Goal: Task Accomplishment & Management: Manage account settings

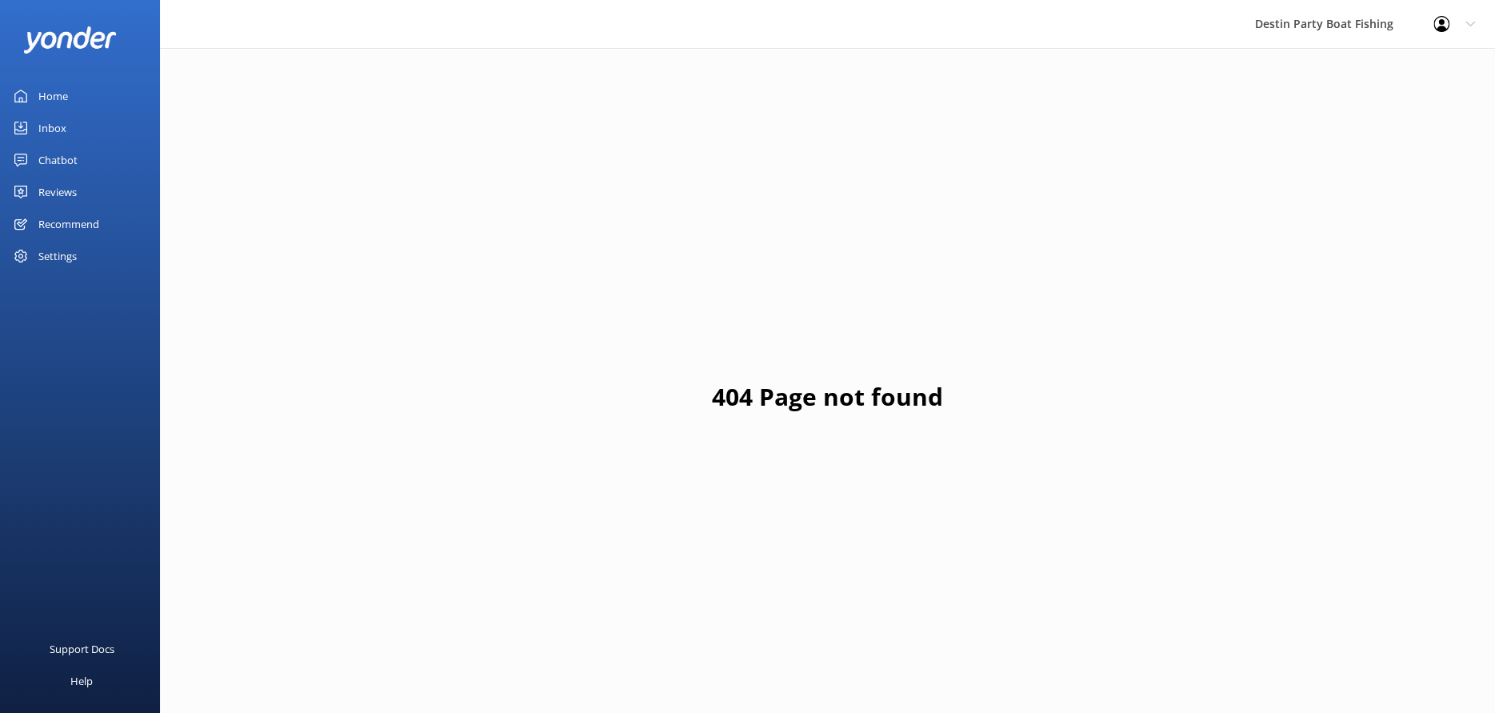
click at [89, 86] on link "Home" at bounding box center [80, 96] width 160 height 32
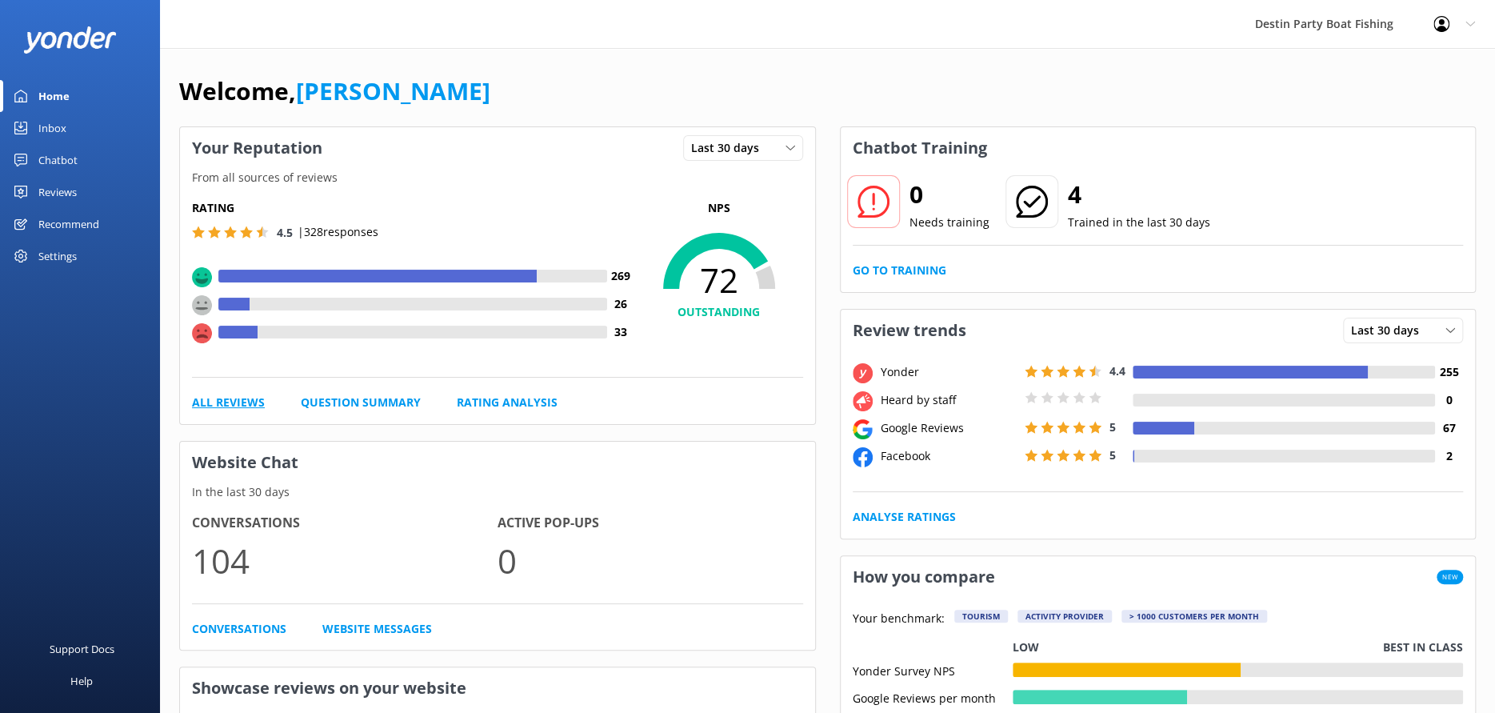
click at [256, 398] on link "All Reviews" at bounding box center [228, 403] width 73 height 18
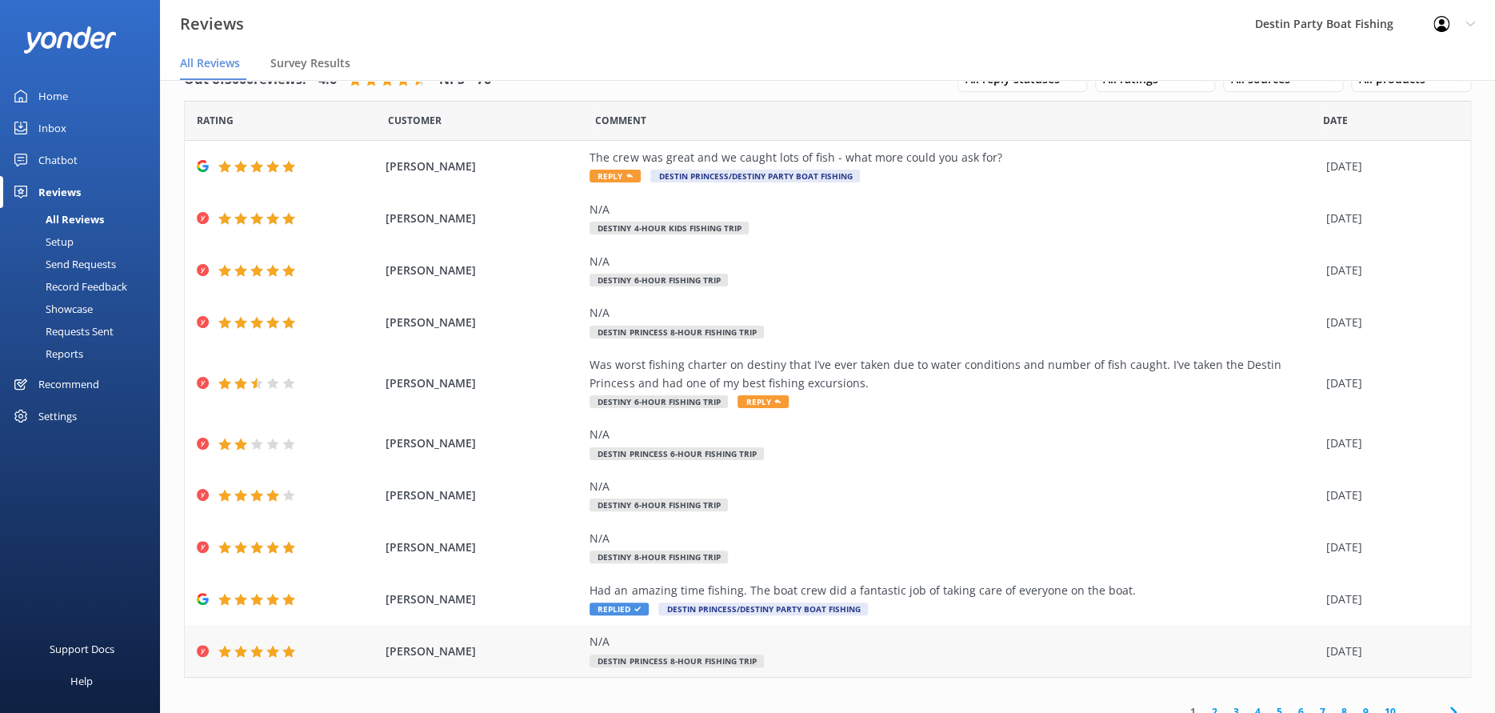
scroll to position [53, 0]
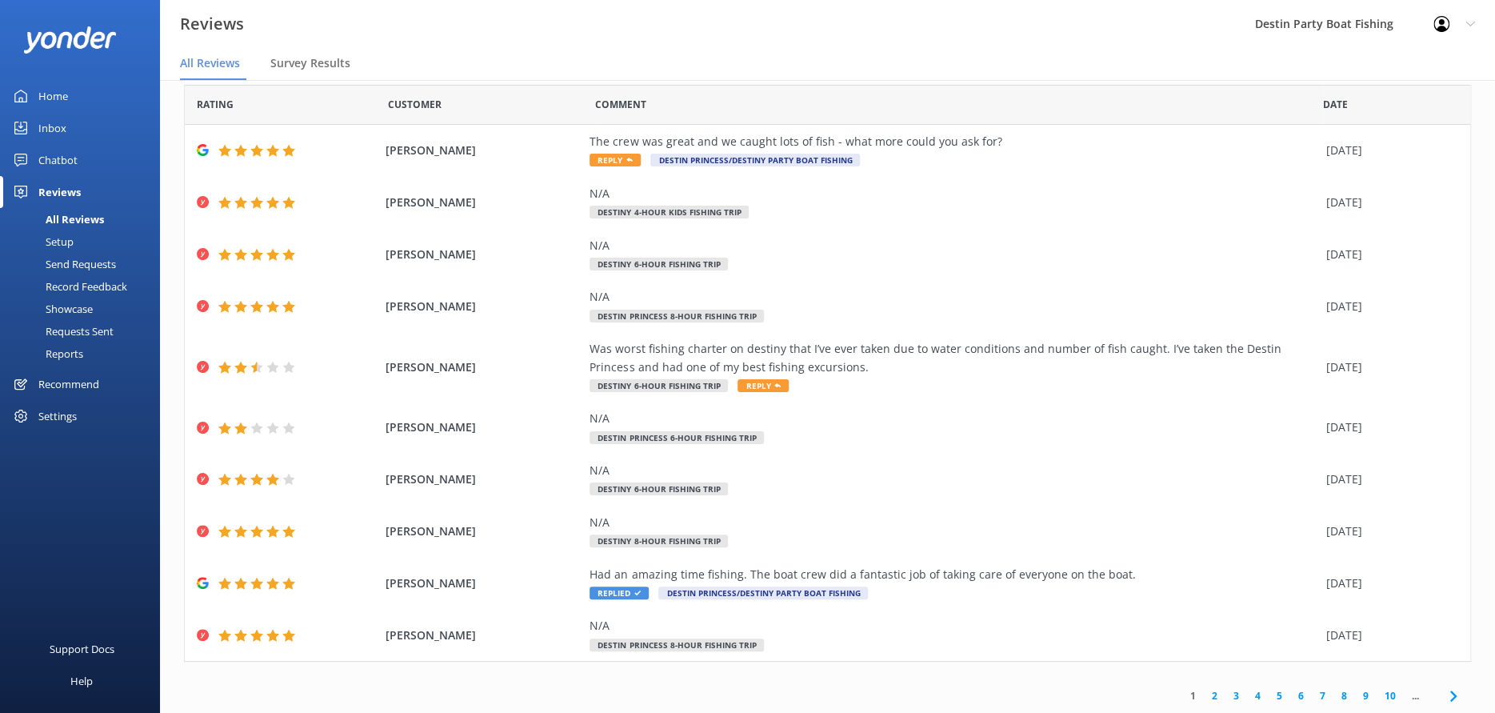
click at [1211, 693] on link "2" at bounding box center [1215, 695] width 22 height 15
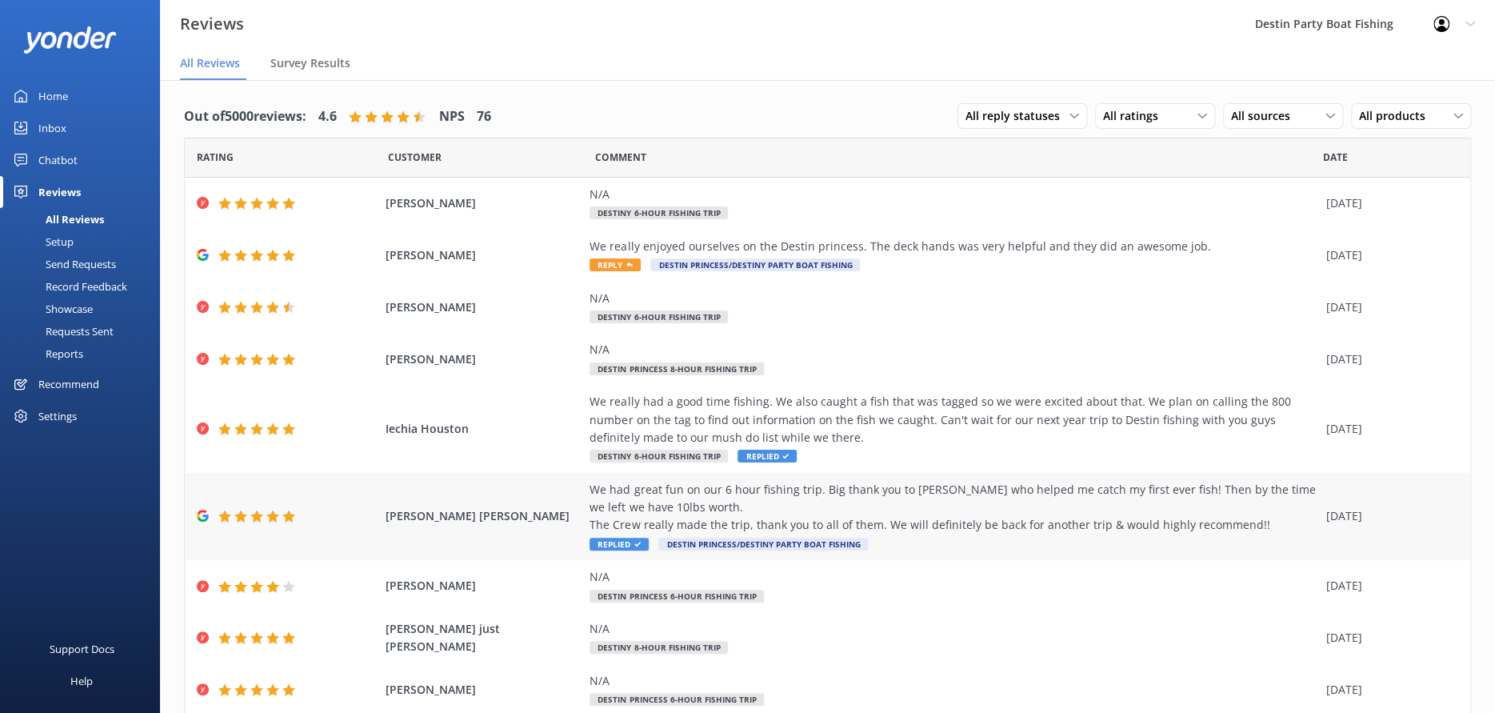
scroll to position [160, 0]
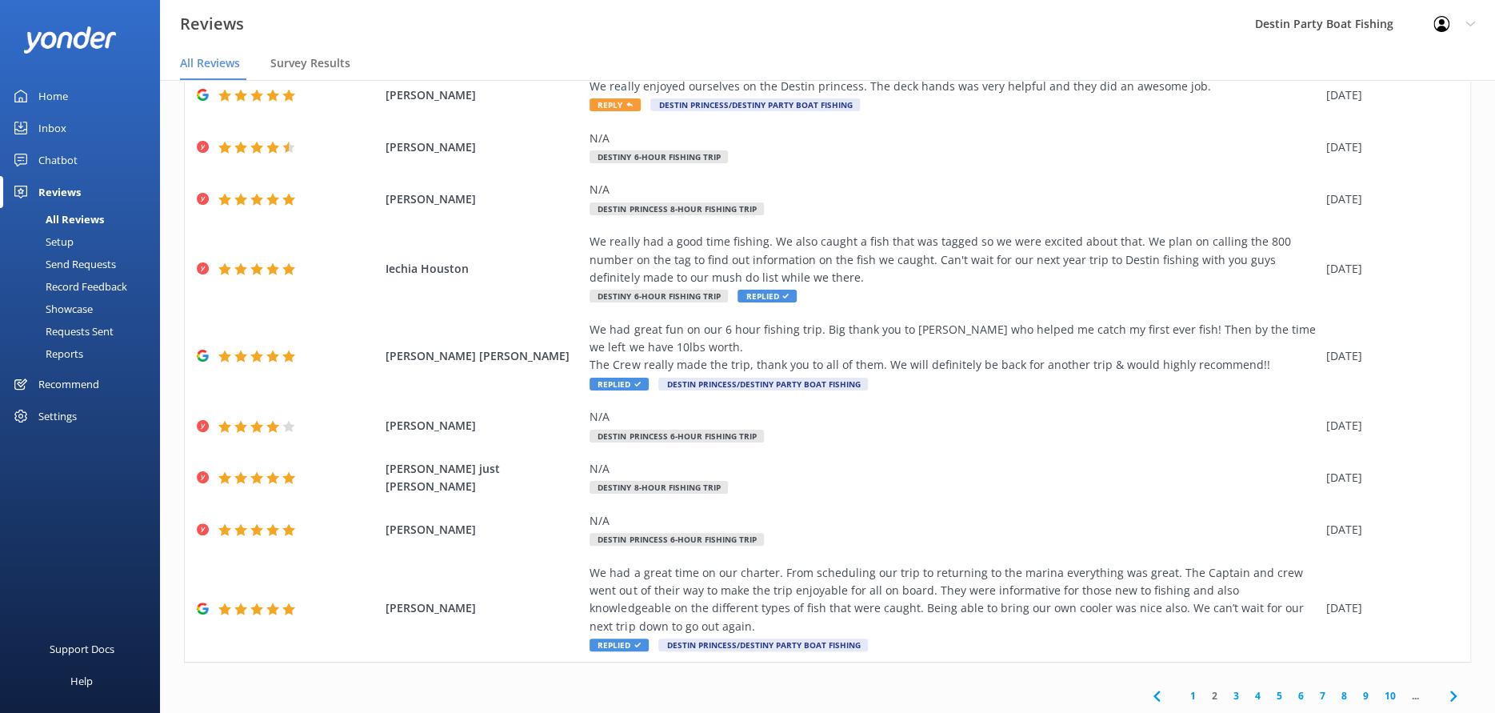
click at [1225, 693] on link "3" at bounding box center [1236, 695] width 22 height 15
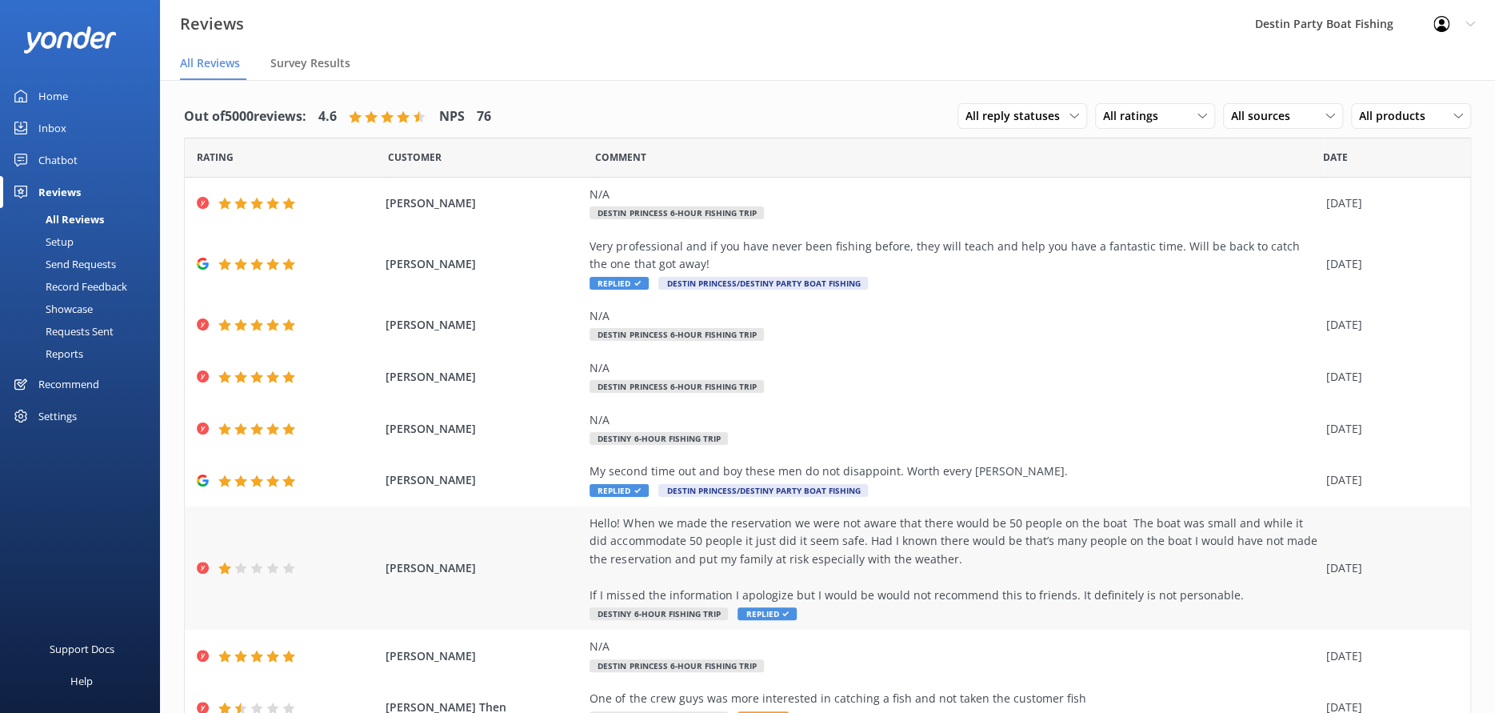
scroll to position [124, 0]
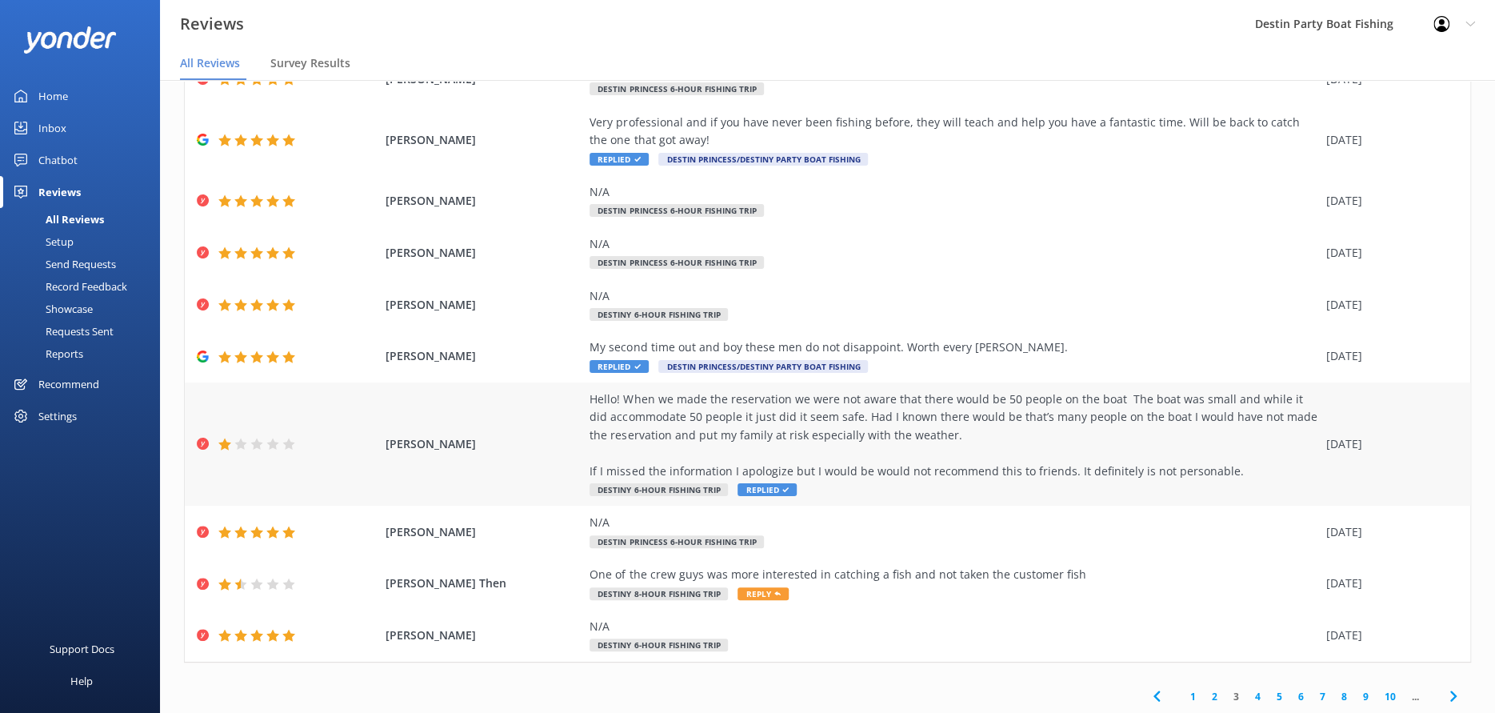
click at [1003, 441] on div "Hello! When we made the reservation we were not aware that there would be 50 pe…" at bounding box center [954, 435] width 728 height 90
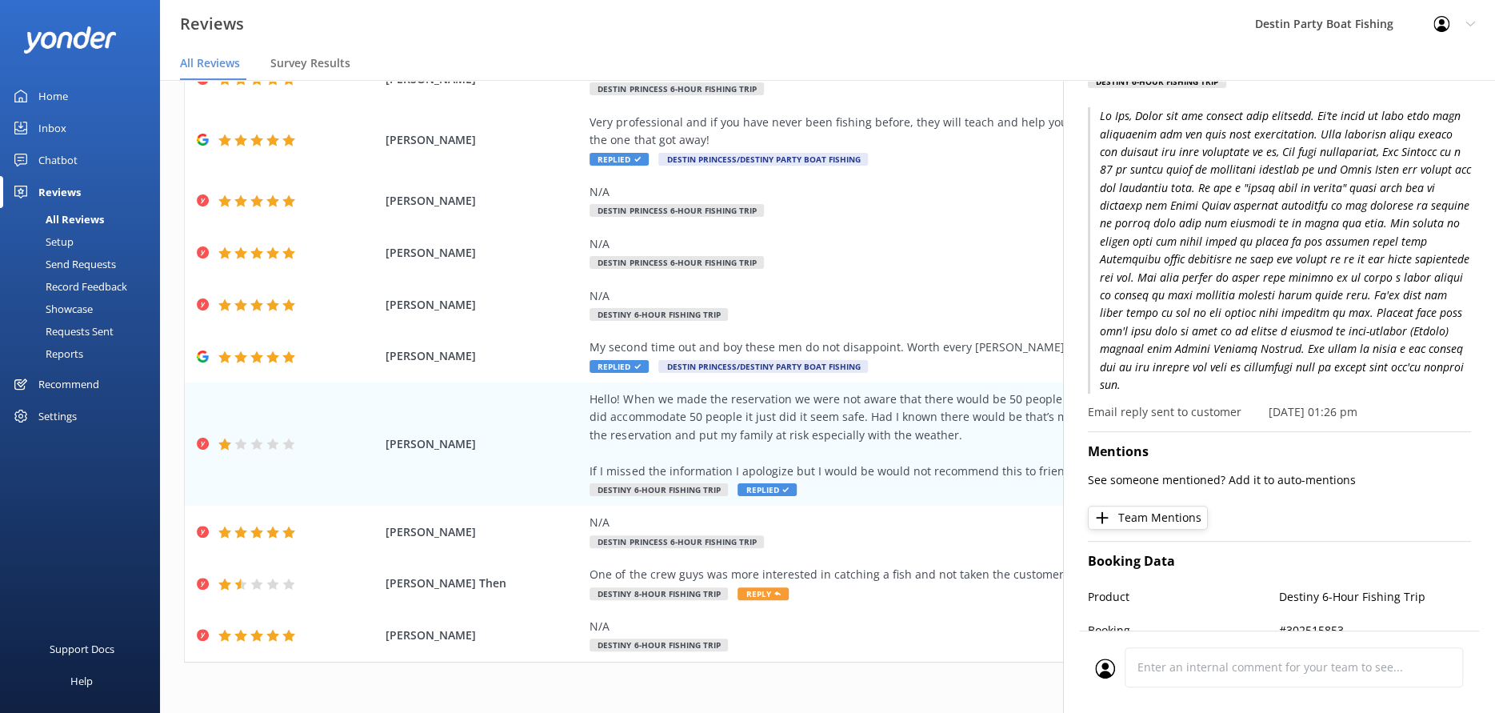
scroll to position [0, 0]
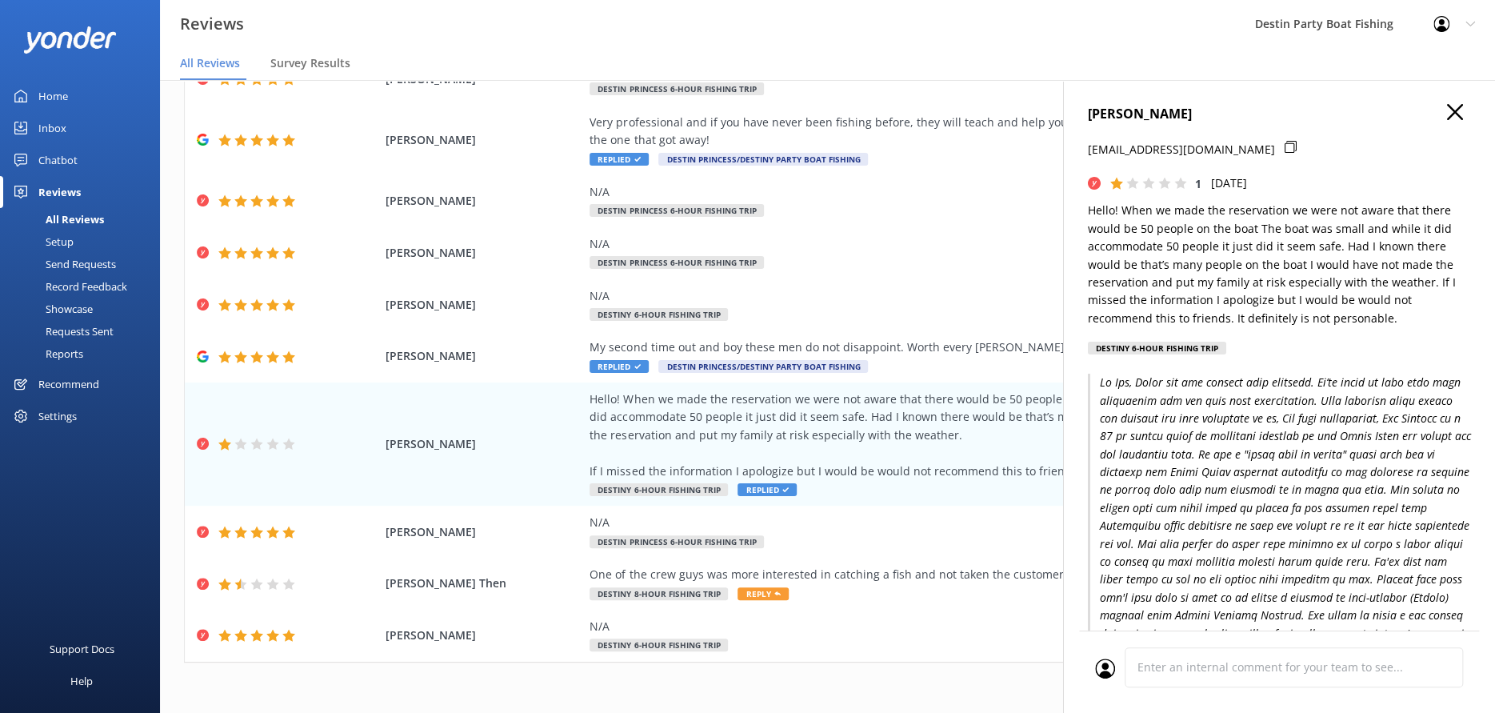
click at [1438, 91] on div "[PERSON_NAME] [EMAIL_ADDRESS][DOMAIN_NAME] 1 [DATE] Hello! When we made the res…" at bounding box center [1279, 436] width 432 height 713
click at [1453, 111] on h4 "[PERSON_NAME]" at bounding box center [1279, 114] width 383 height 21
